Goal: Transaction & Acquisition: Purchase product/service

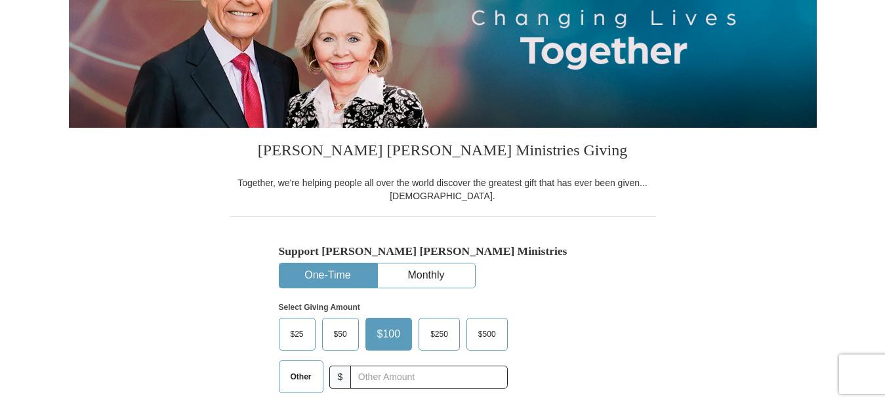
scroll to position [334, 0]
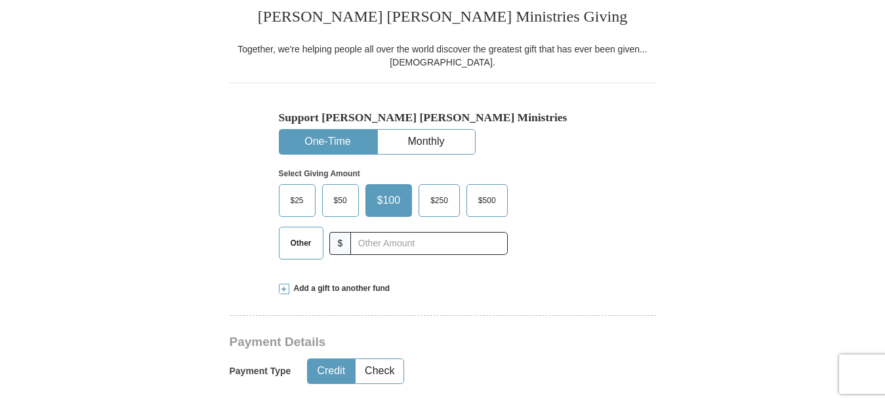
click at [358, 139] on button "One-Time" at bounding box center [327, 142] width 97 height 24
click at [380, 239] on input "text" at bounding box center [428, 243] width 157 height 23
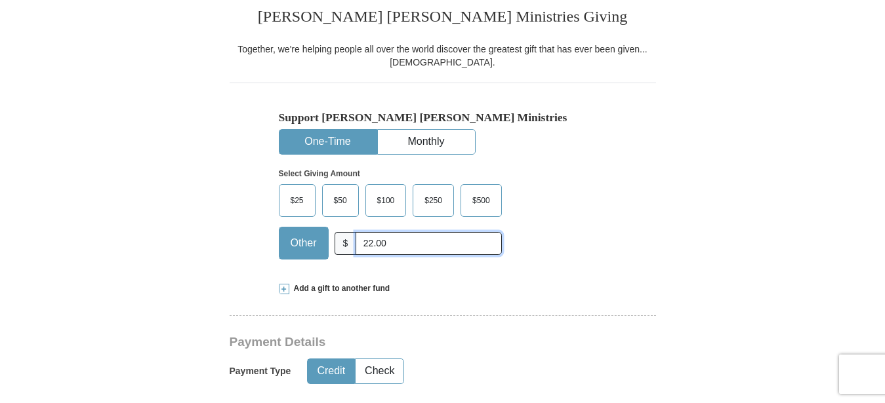
type input "22.00"
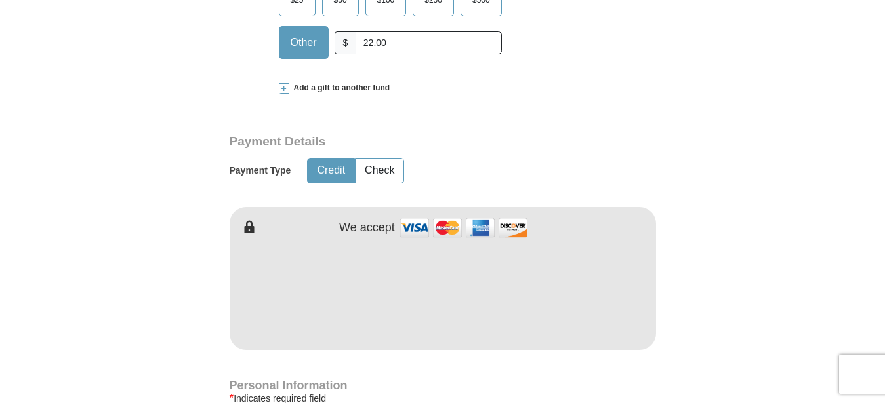
scroll to position [602, 0]
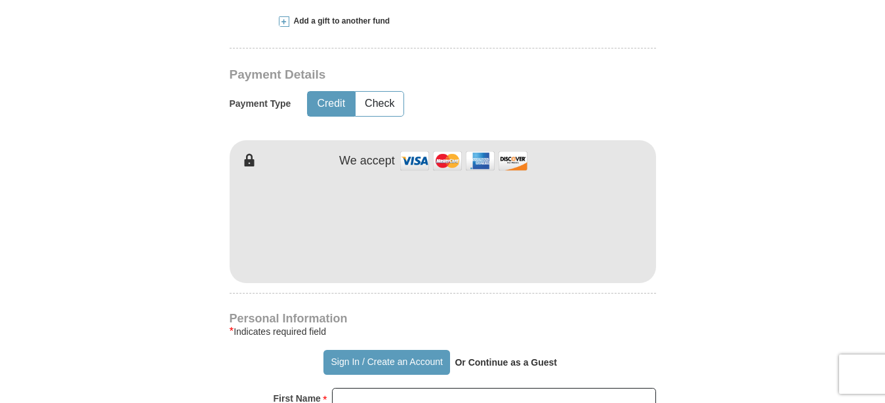
click at [213, 215] on form "Already have an account? Sign in for faster giving. Don't have an account? Crea…" at bounding box center [443, 254] width 748 height 1609
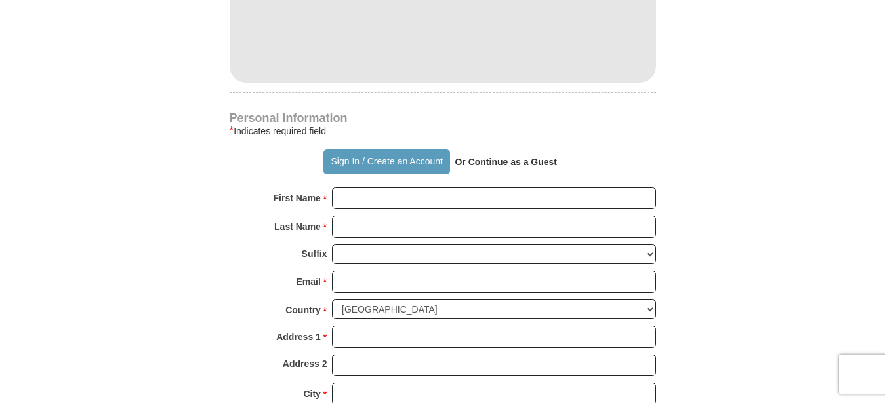
scroll to position [870, 0]
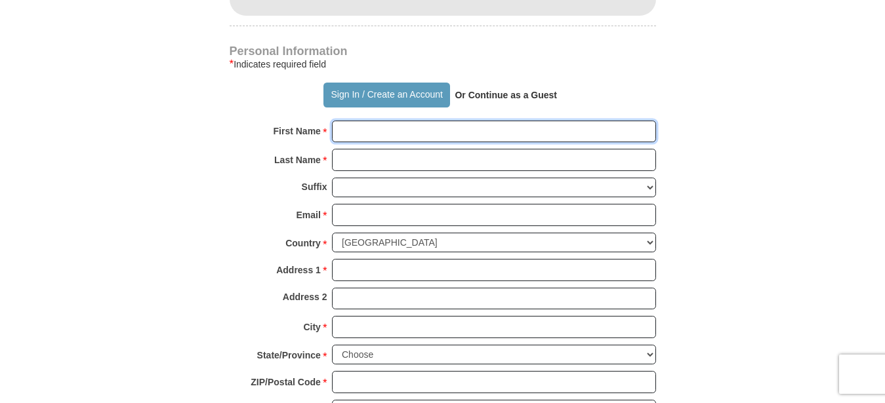
click at [353, 134] on input "First Name *" at bounding box center [494, 132] width 324 height 22
click at [355, 133] on input "First Name *" at bounding box center [494, 132] width 324 height 22
type input "[PERSON_NAME]"
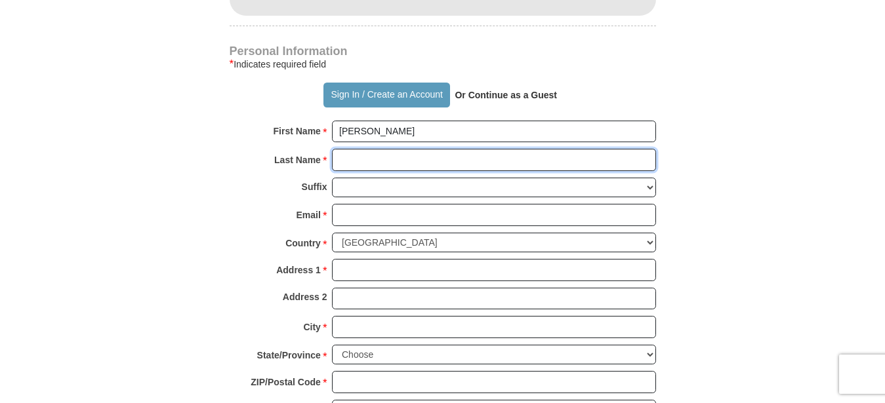
type input "[PERSON_NAME]"
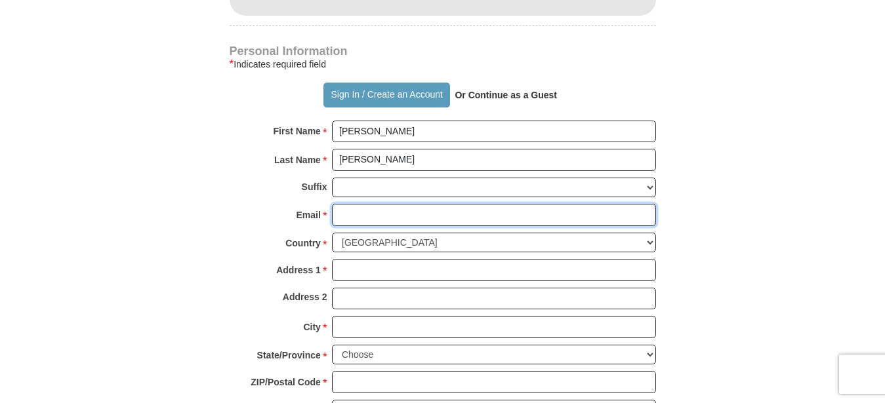
type input "[PERSON_NAME][EMAIL_ADDRESS][DOMAIN_NAME]"
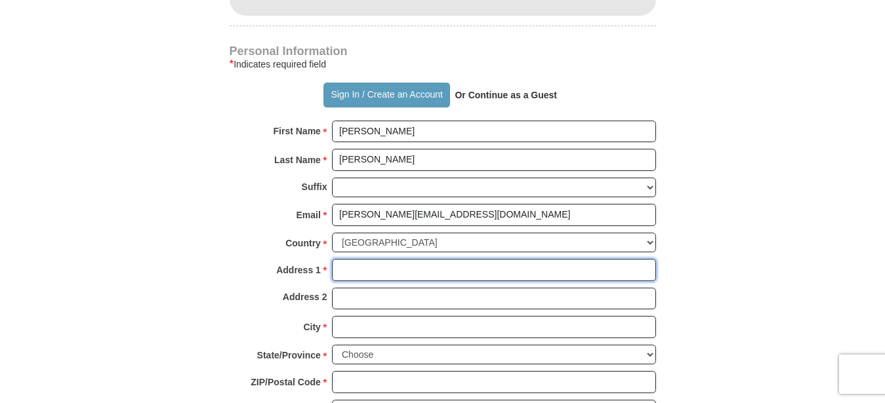
type input "Po Box 984"
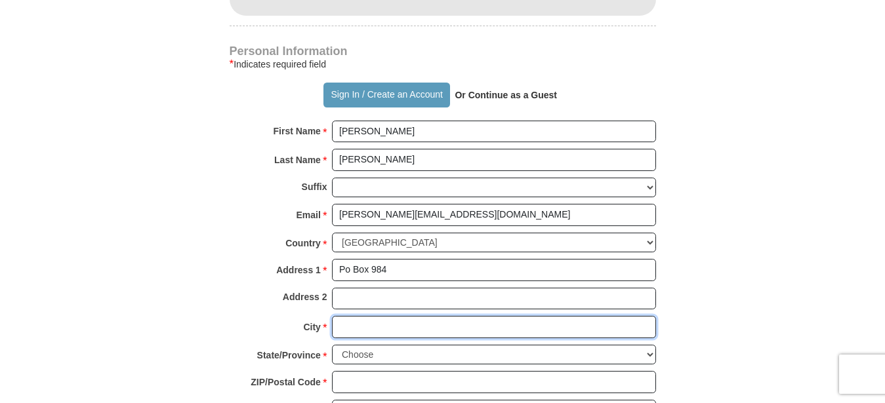
type input "Lake Junaluska"
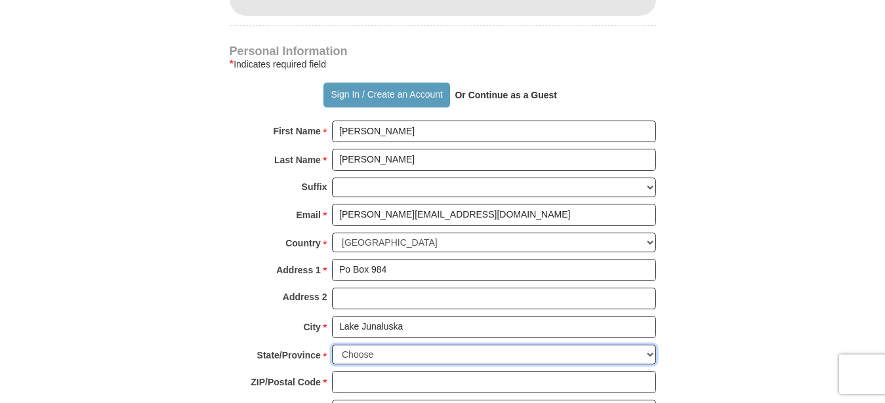
select select "NC"
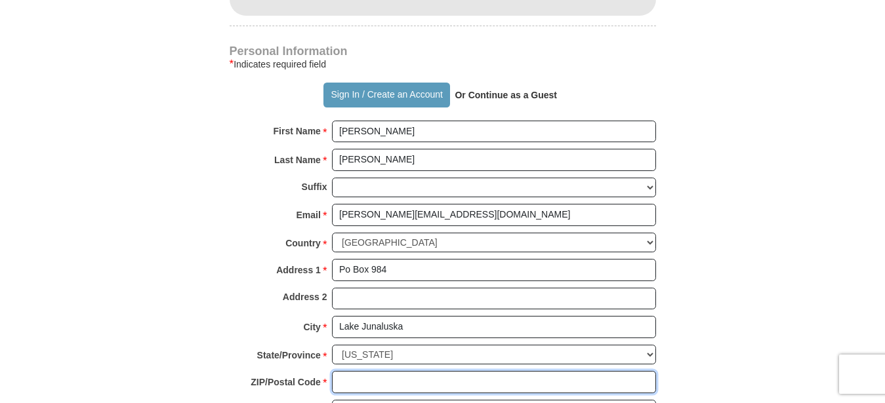
type input "28745"
type input "8285071129"
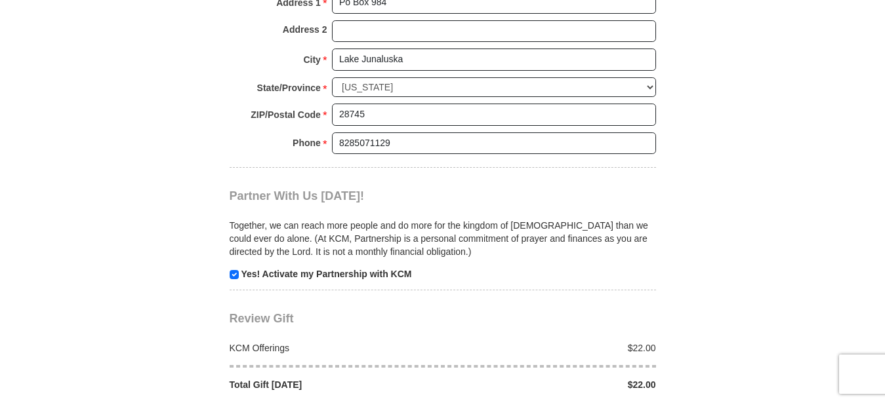
scroll to position [1204, 0]
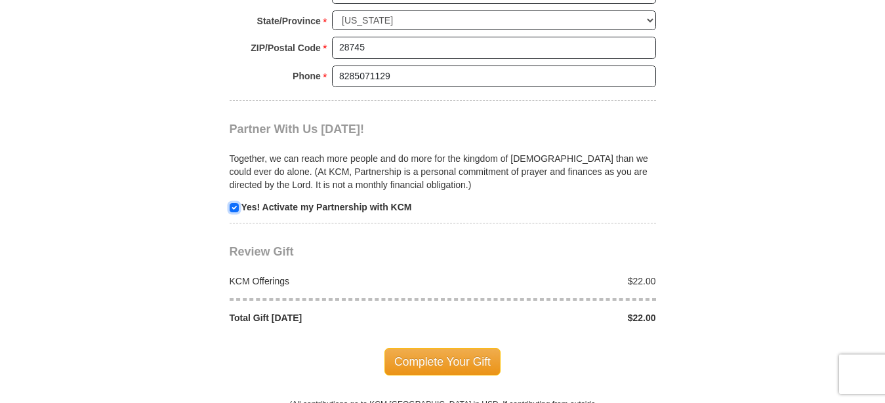
click at [234, 203] on input "checkbox" at bounding box center [234, 207] width 9 height 9
checkbox input "false"
click at [448, 359] on span "Complete Your Gift" at bounding box center [442, 362] width 116 height 28
